Goal: Information Seeking & Learning: Learn about a topic

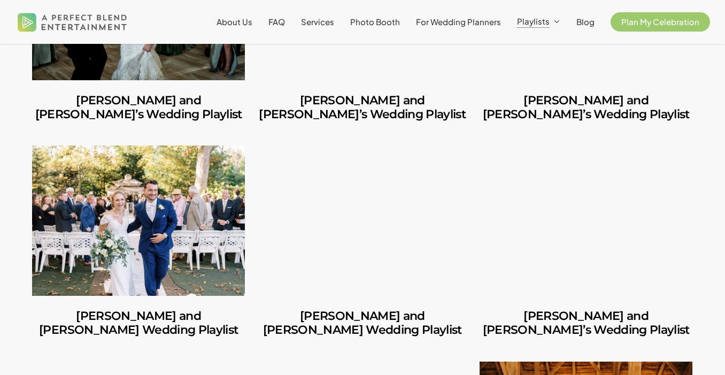
scroll to position [637, 0]
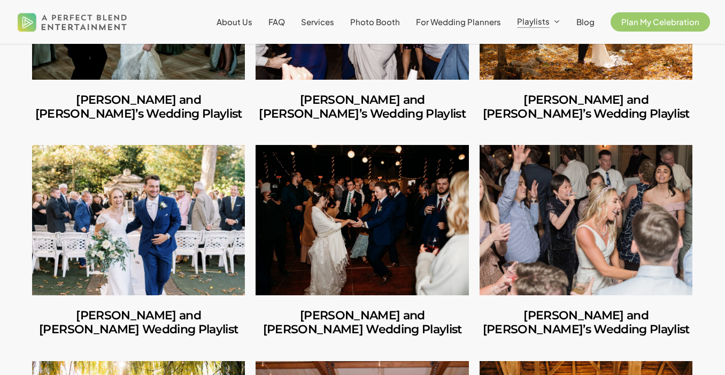
click at [223, 223] on link "George and Mackenzie’s Wedding Playlist" at bounding box center [138, 220] width 213 height 150
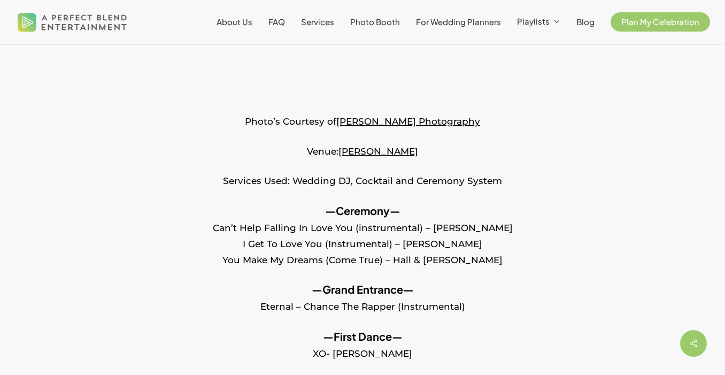
scroll to position [335, 0]
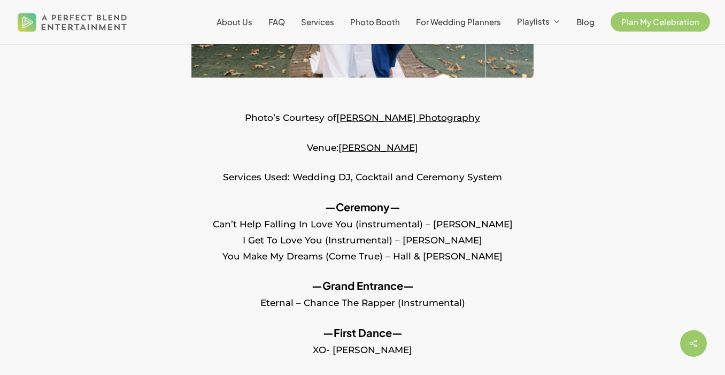
click at [344, 266] on p "—Ceremony— Can’t Help Falling In Love You (instrumental) – Brian Catuccio I Get…" at bounding box center [362, 238] width 661 height 79
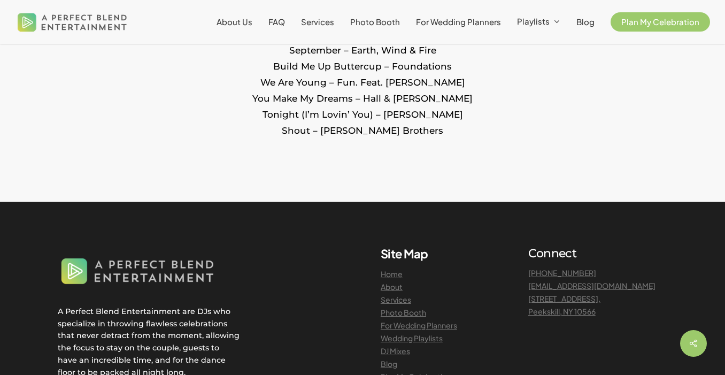
scroll to position [2096, 0]
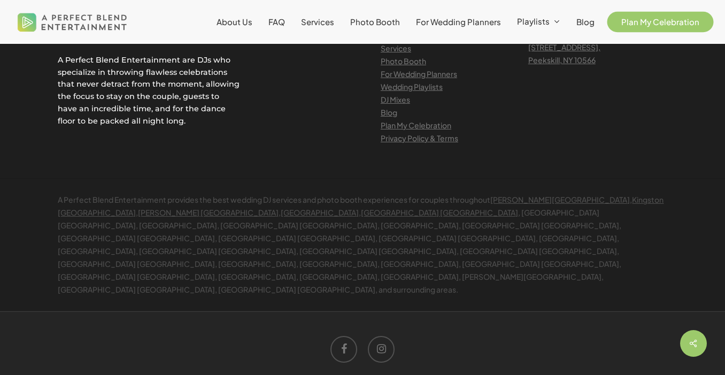
click at [642, 18] on span "Plan My Celebration" at bounding box center [660, 22] width 78 height 10
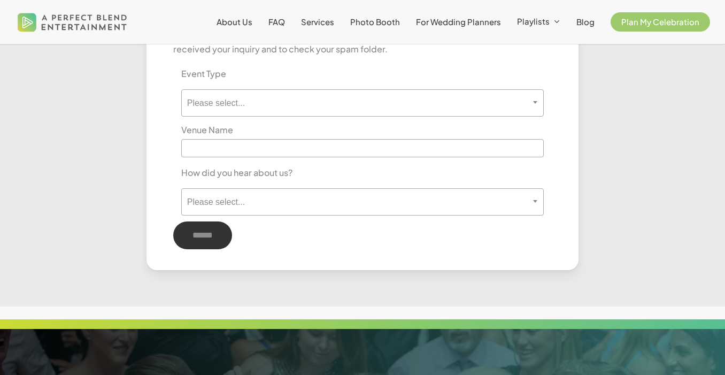
scroll to position [671, 0]
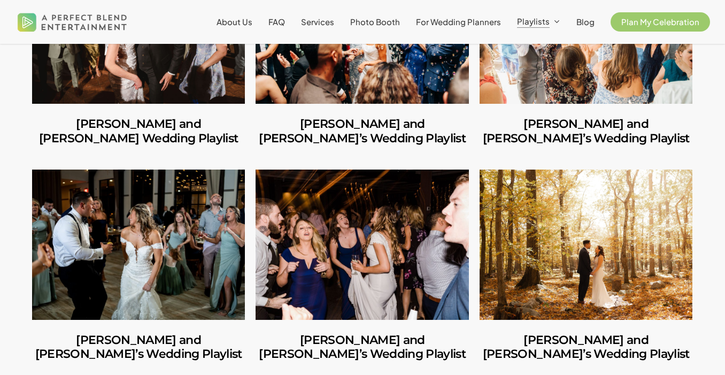
scroll to position [625, 0]
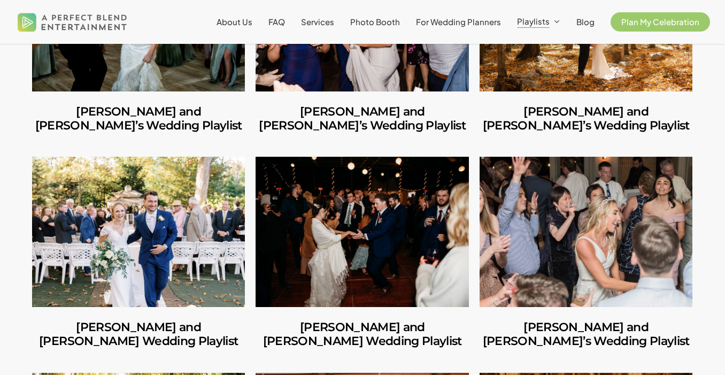
click at [451, 99] on link "Mike and Amanda’s Wedding Playlist" at bounding box center [362, 118] width 213 height 55
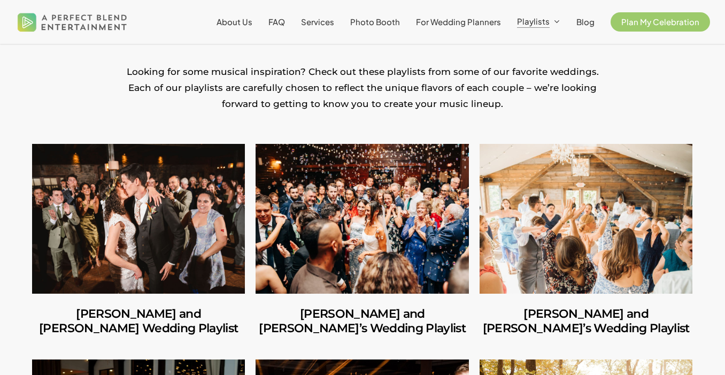
scroll to position [220, 0]
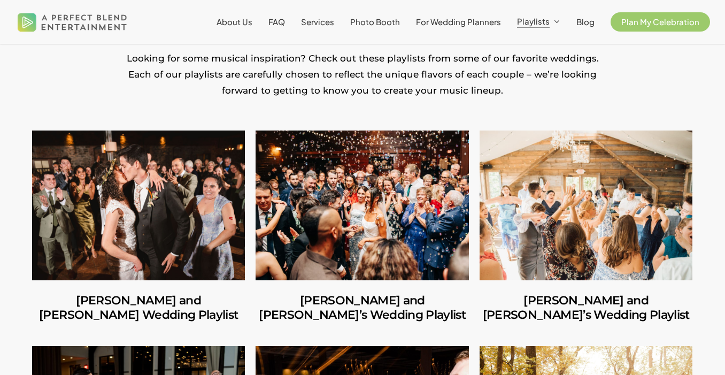
click at [167, 212] on link "Amber and Cooper’s Wedding Playlist" at bounding box center [138, 205] width 213 height 150
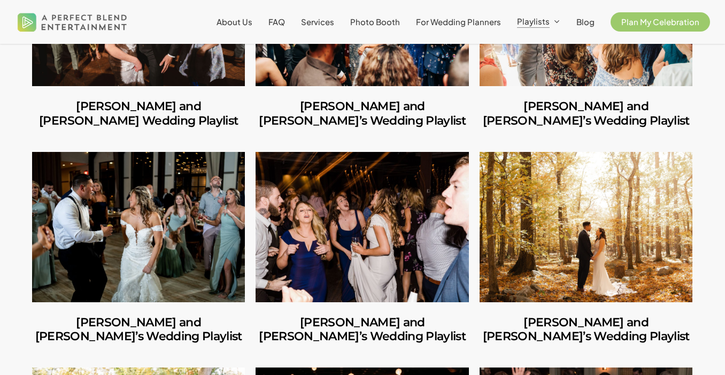
scroll to position [413, 0]
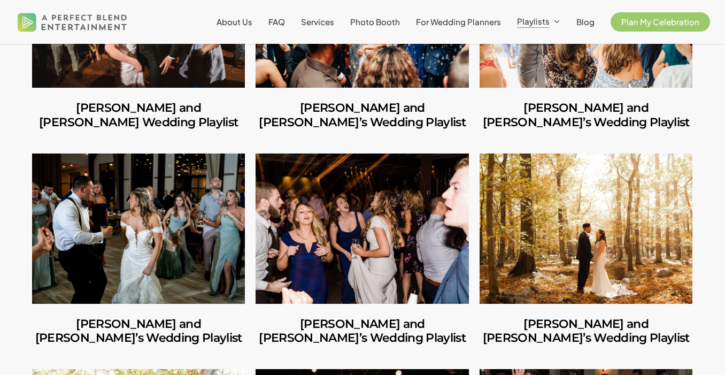
click at [606, 268] on link "Ruben and Lesley’s Wedding Playlist" at bounding box center [586, 228] width 213 height 150
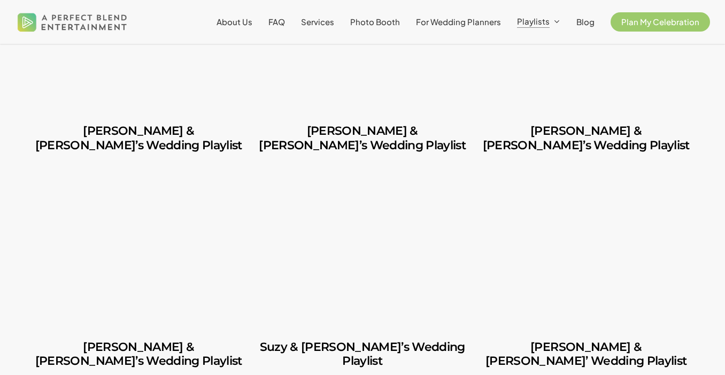
scroll to position [2559, 0]
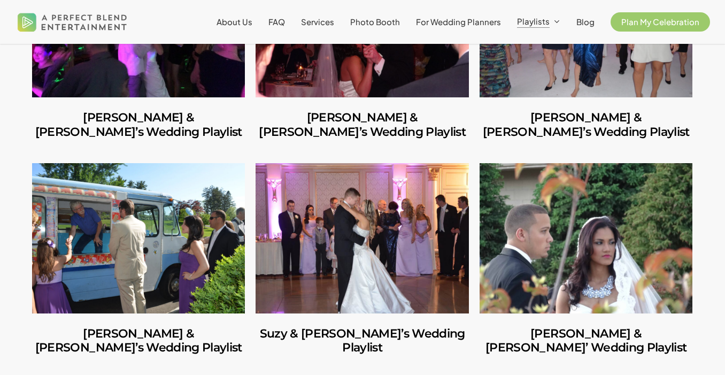
click at [587, 163] on link "Karolyn & Carlos’ Wedding Playlist" at bounding box center [586, 238] width 213 height 150
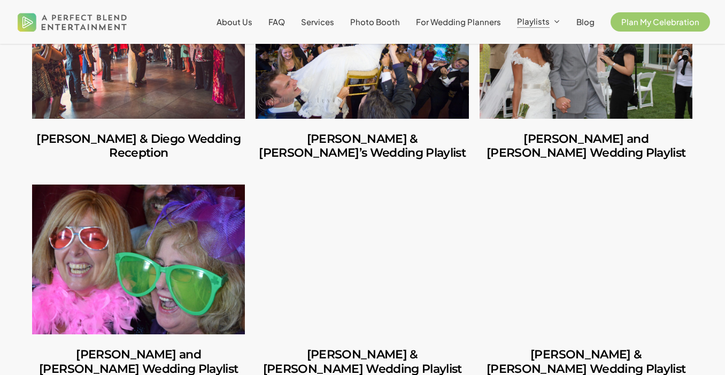
scroll to position [3864, 0]
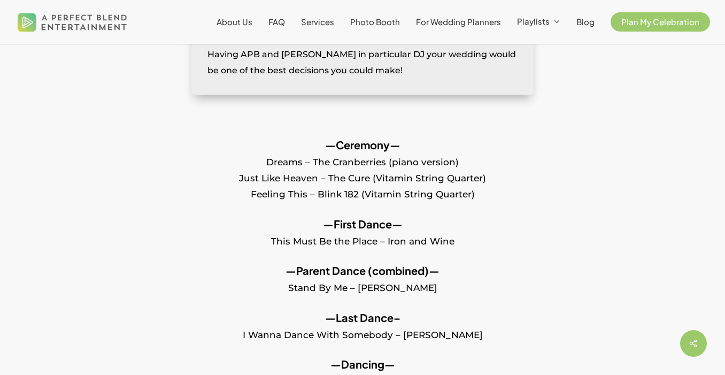
scroll to position [1336, 0]
click at [337, 159] on p "—Ceremony— Dreams – The Cranberries (piano version) Just Like Heaven – The Cure…" at bounding box center [362, 175] width 661 height 79
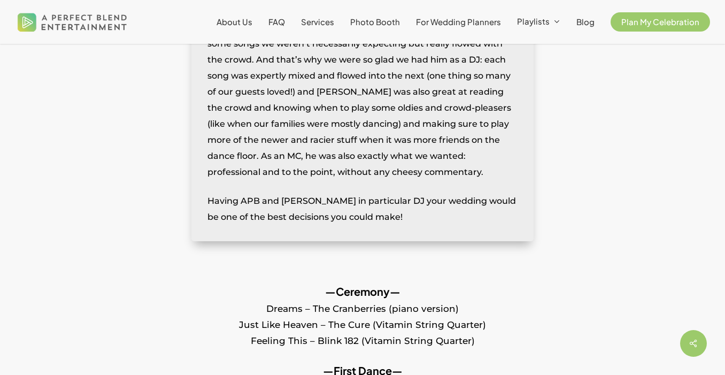
scroll to position [1184, 0]
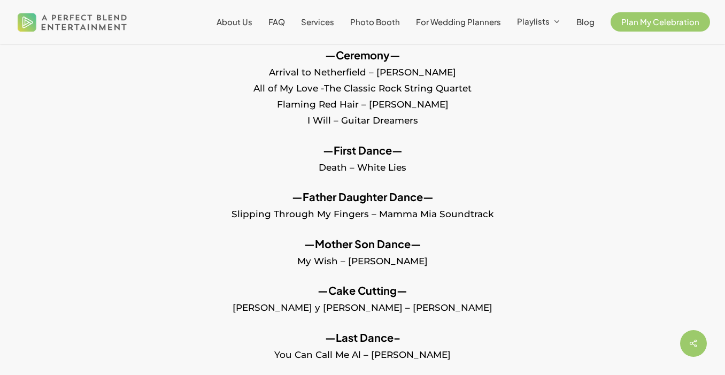
scroll to position [617, 0]
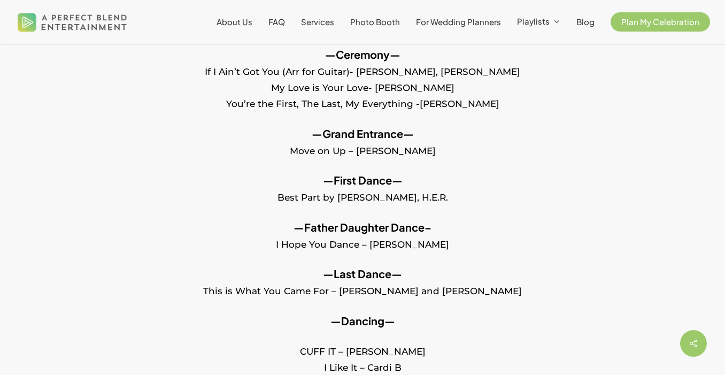
scroll to position [456, 0]
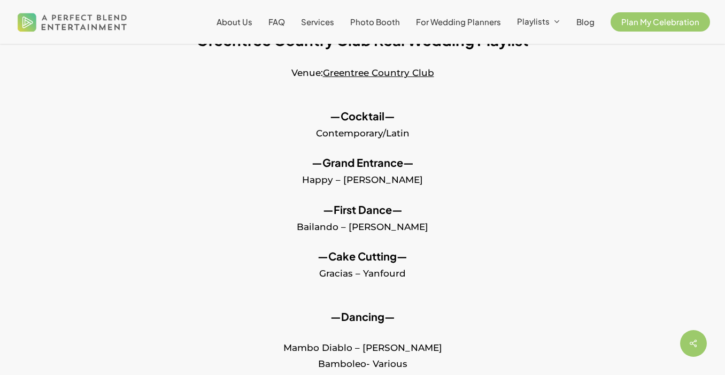
scroll to position [410, 0]
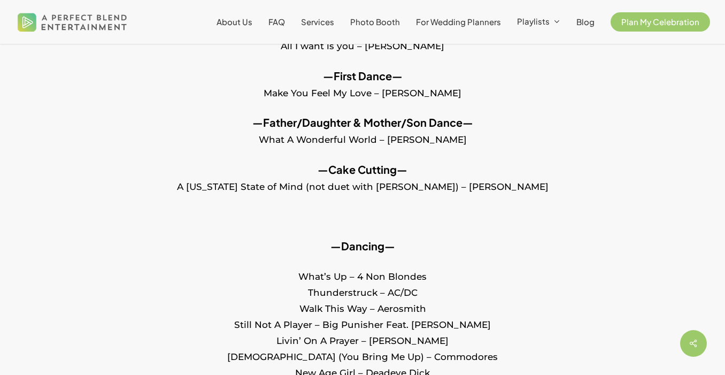
scroll to position [695, 0]
